Goal: Check status: Check status

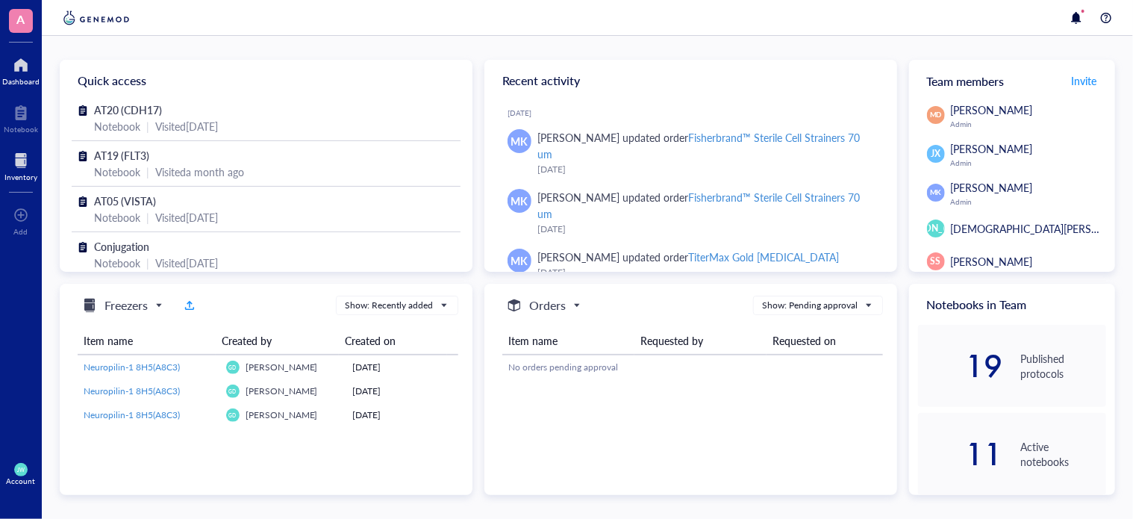
click at [16, 165] on div at bounding box center [20, 161] width 33 height 24
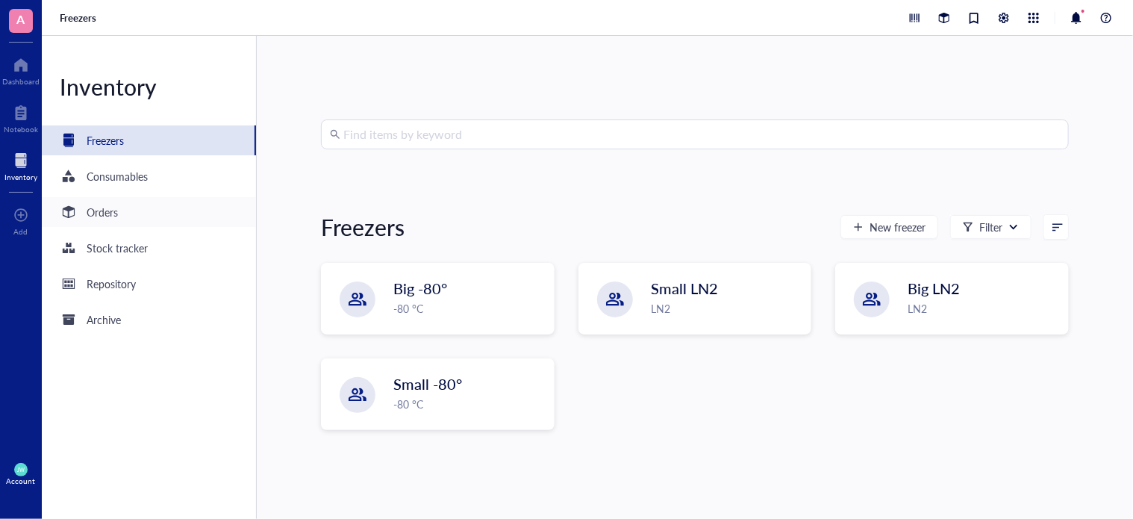
click at [134, 205] on div "Orders" at bounding box center [149, 212] width 214 height 30
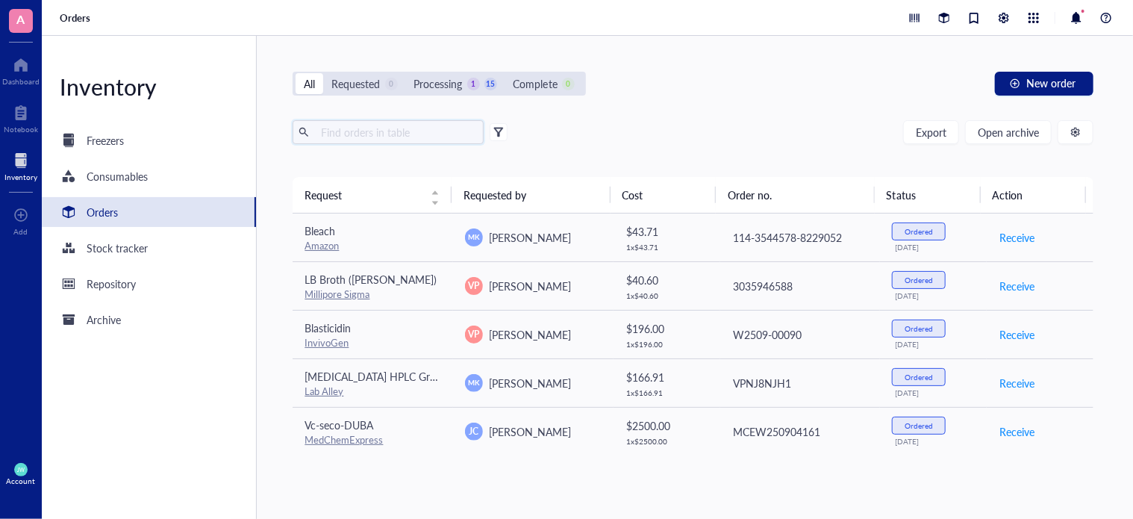
click at [369, 140] on input "text" at bounding box center [396, 132] width 163 height 22
type input "cdh"
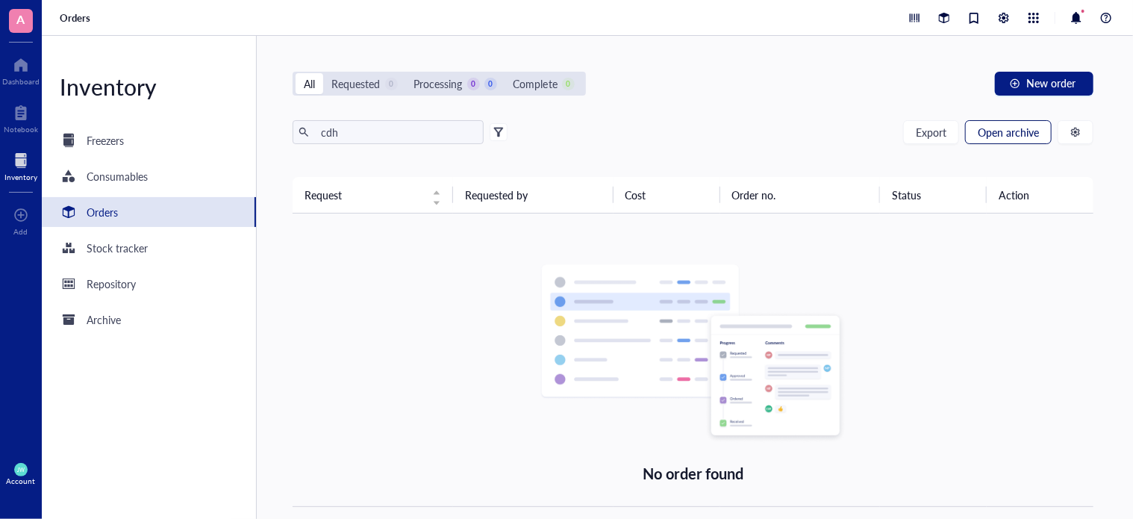
click at [982, 143] on button "Open archive" at bounding box center [1008, 132] width 87 height 24
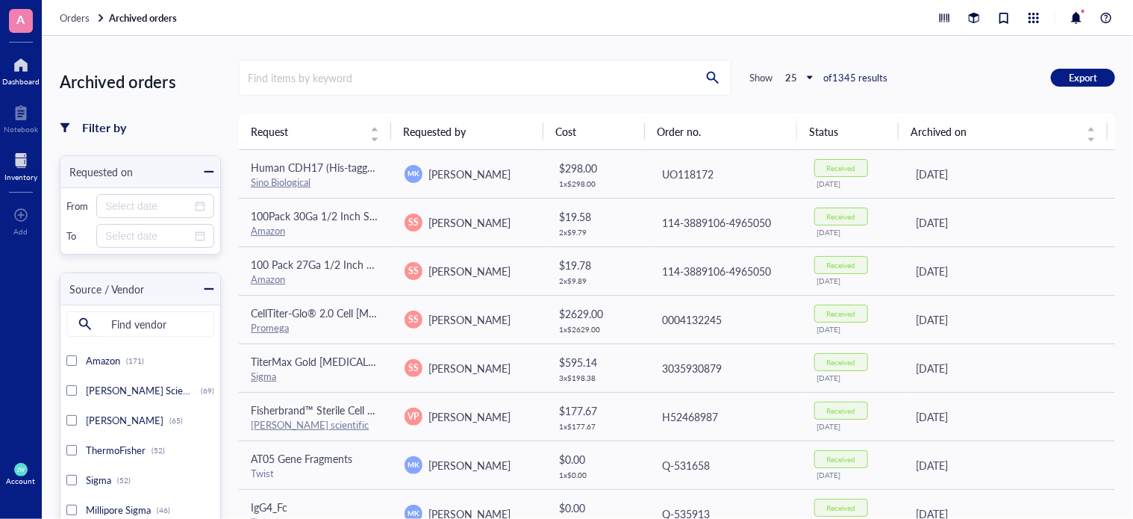
click at [9, 74] on div at bounding box center [20, 65] width 37 height 24
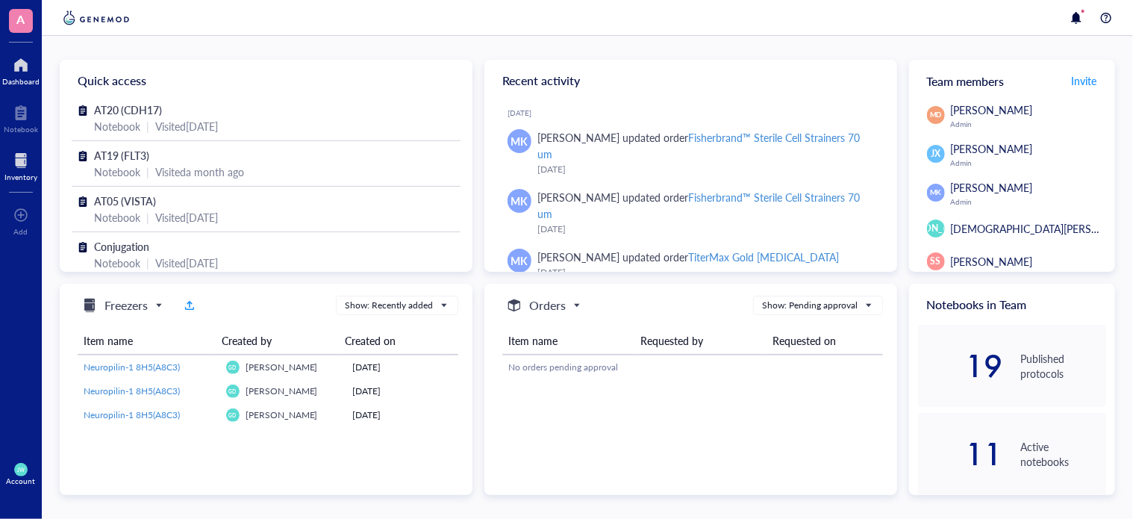
click at [31, 152] on div at bounding box center [20, 161] width 33 height 24
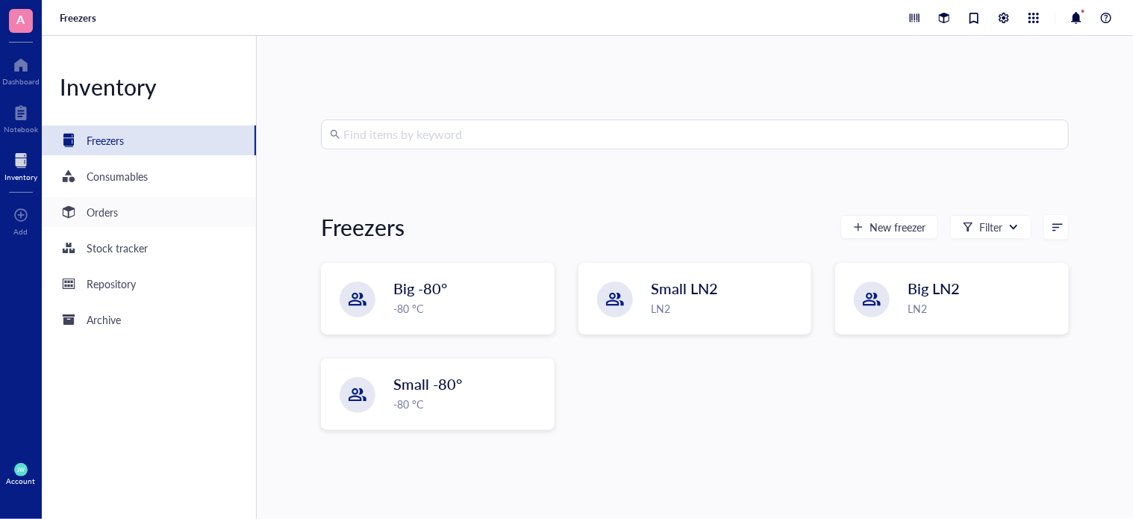
click at [100, 224] on div "Orders" at bounding box center [149, 212] width 214 height 30
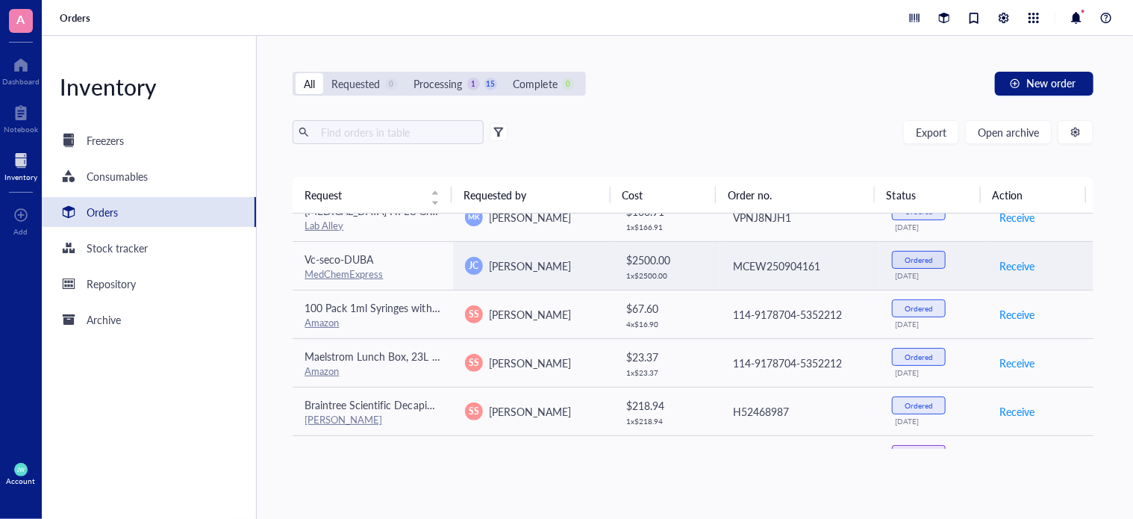
scroll to position [167, 0]
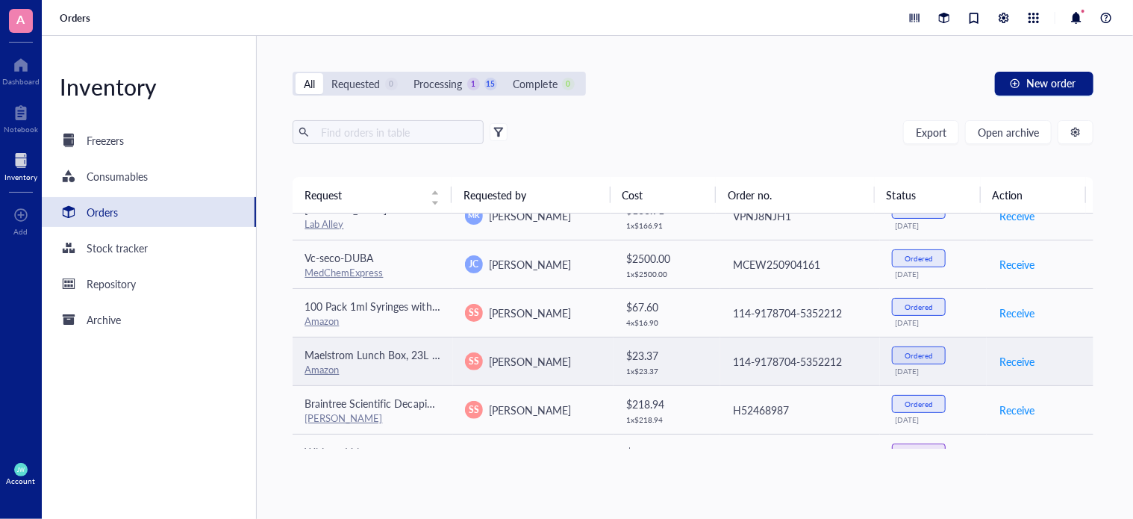
click at [531, 364] on span "[PERSON_NAME]" at bounding box center [530, 361] width 82 height 15
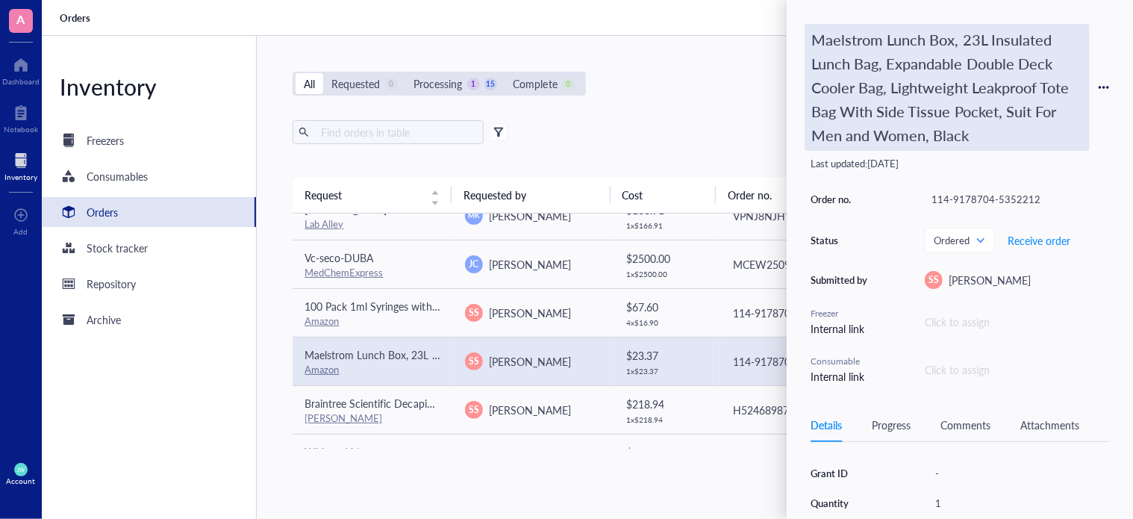
click at [890, 137] on div "Maelstrom Lunch Box, 23L Insulated Lunch Bag, Expandable Double Deck Cooler Bag…" at bounding box center [947, 87] width 285 height 127
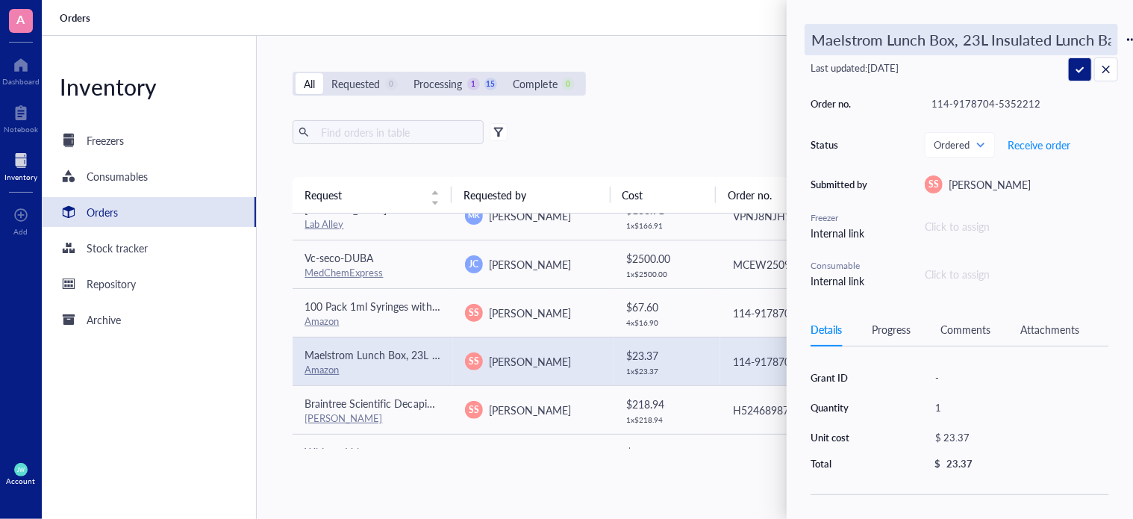
scroll to position [0, 857]
click at [856, 53] on input "Maelstrom Lunch Box, 23L Insulated Lunch Bag, Expandable Double Deck Cooler Bag…" at bounding box center [961, 40] width 312 height 30
click at [755, 181] on th "Order no." at bounding box center [795, 195] width 159 height 36
